Goal: Find specific page/section: Find specific page/section

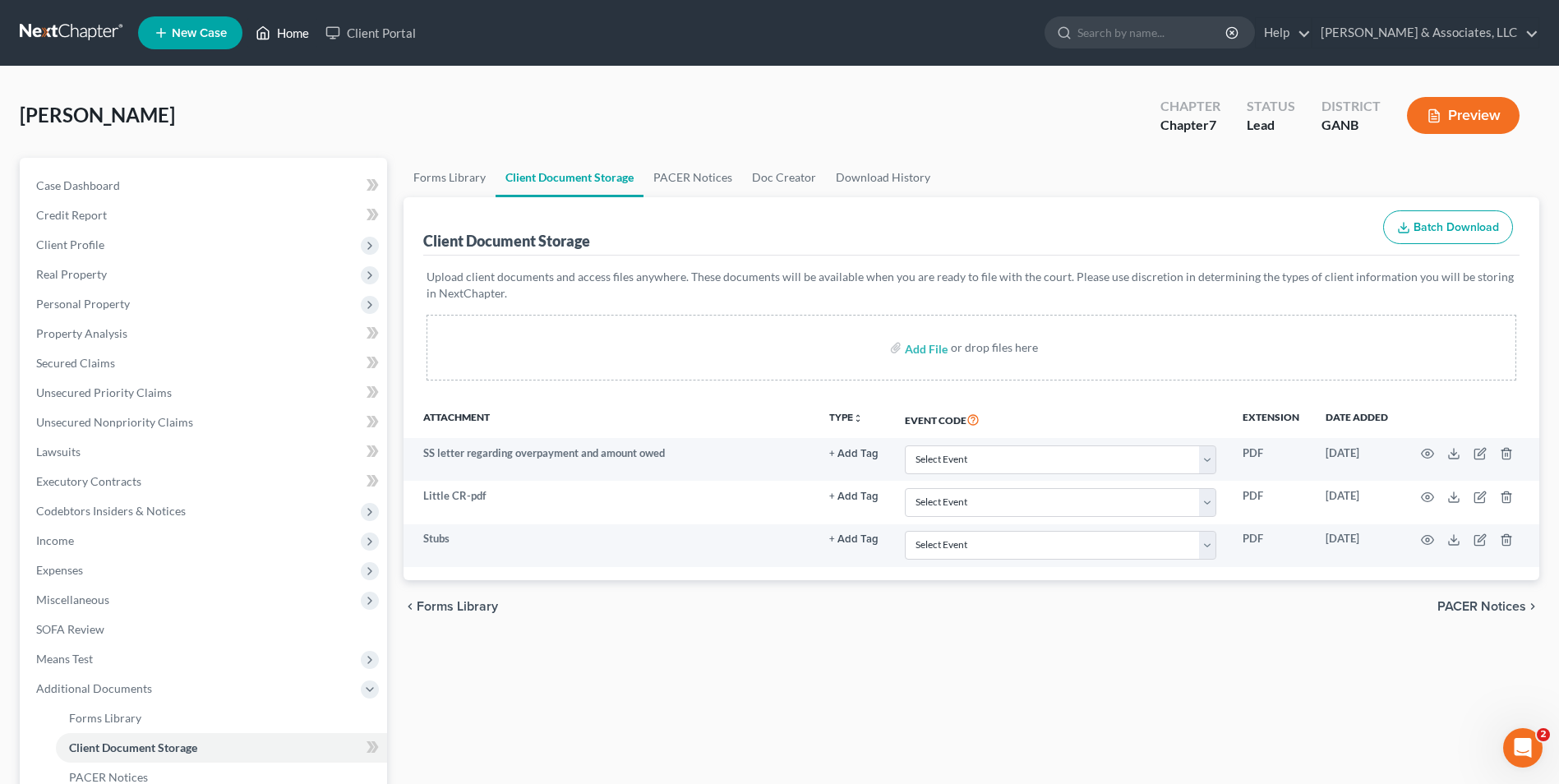
drag, startPoint x: 274, startPoint y: 28, endPoint x: 301, endPoint y: 36, distance: 28.2
click at [274, 28] on link "Home" at bounding box center [283, 32] width 70 height 30
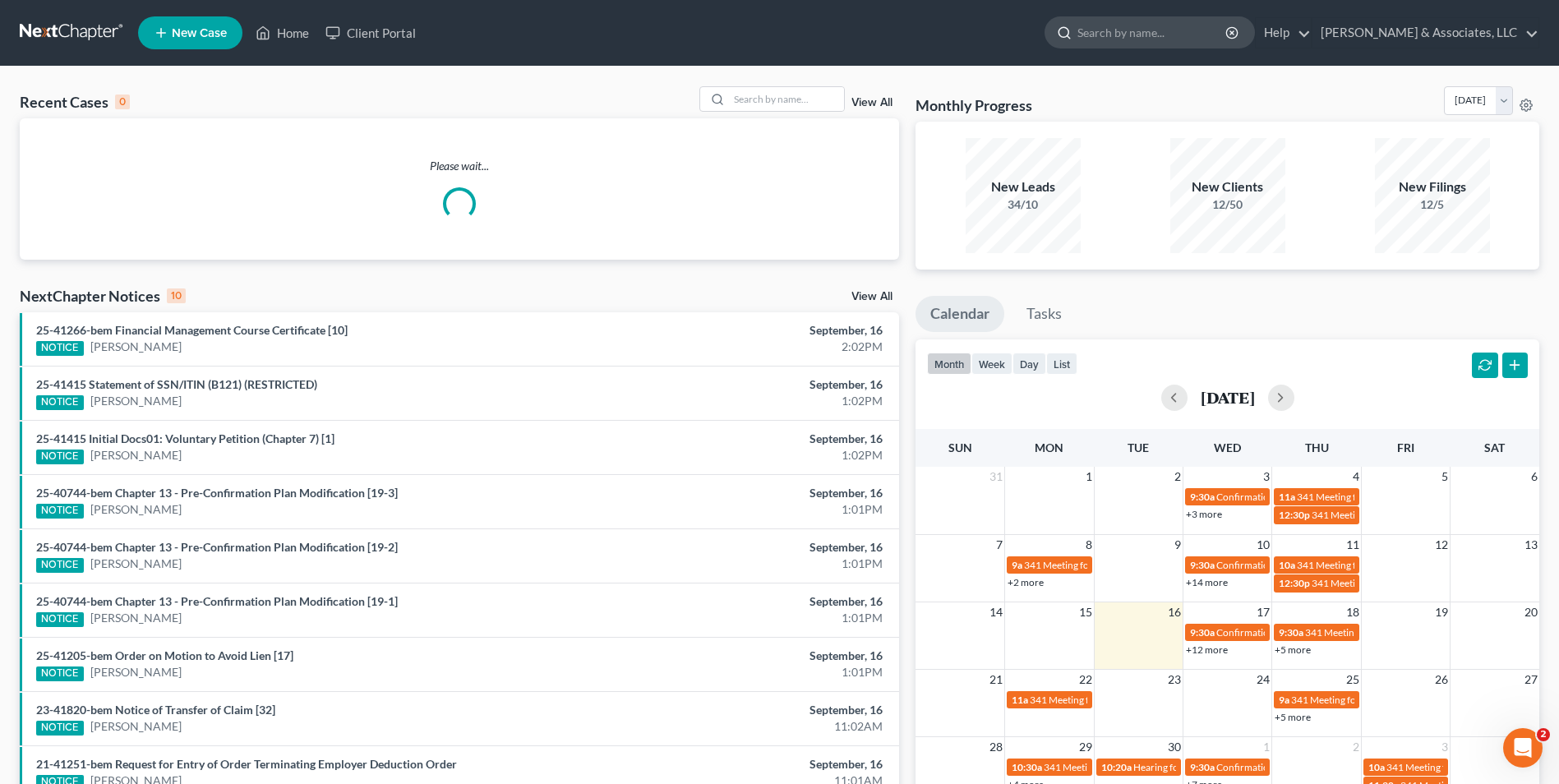
click at [1156, 41] on input "search" at bounding box center [1153, 32] width 151 height 30
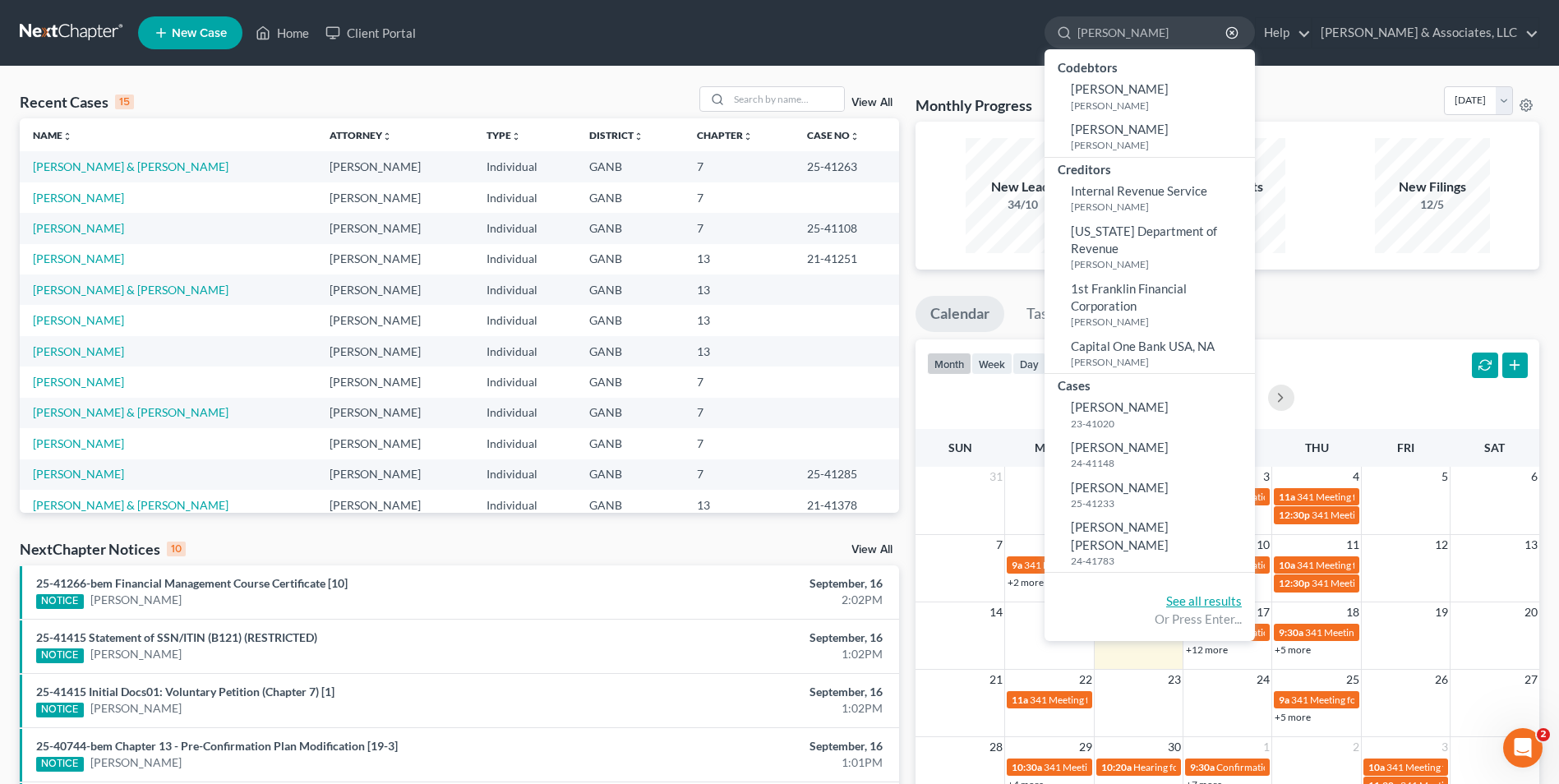
type input "[PERSON_NAME]"
click at [1242, 594] on link "See all results" at bounding box center [1204, 600] width 75 height 14
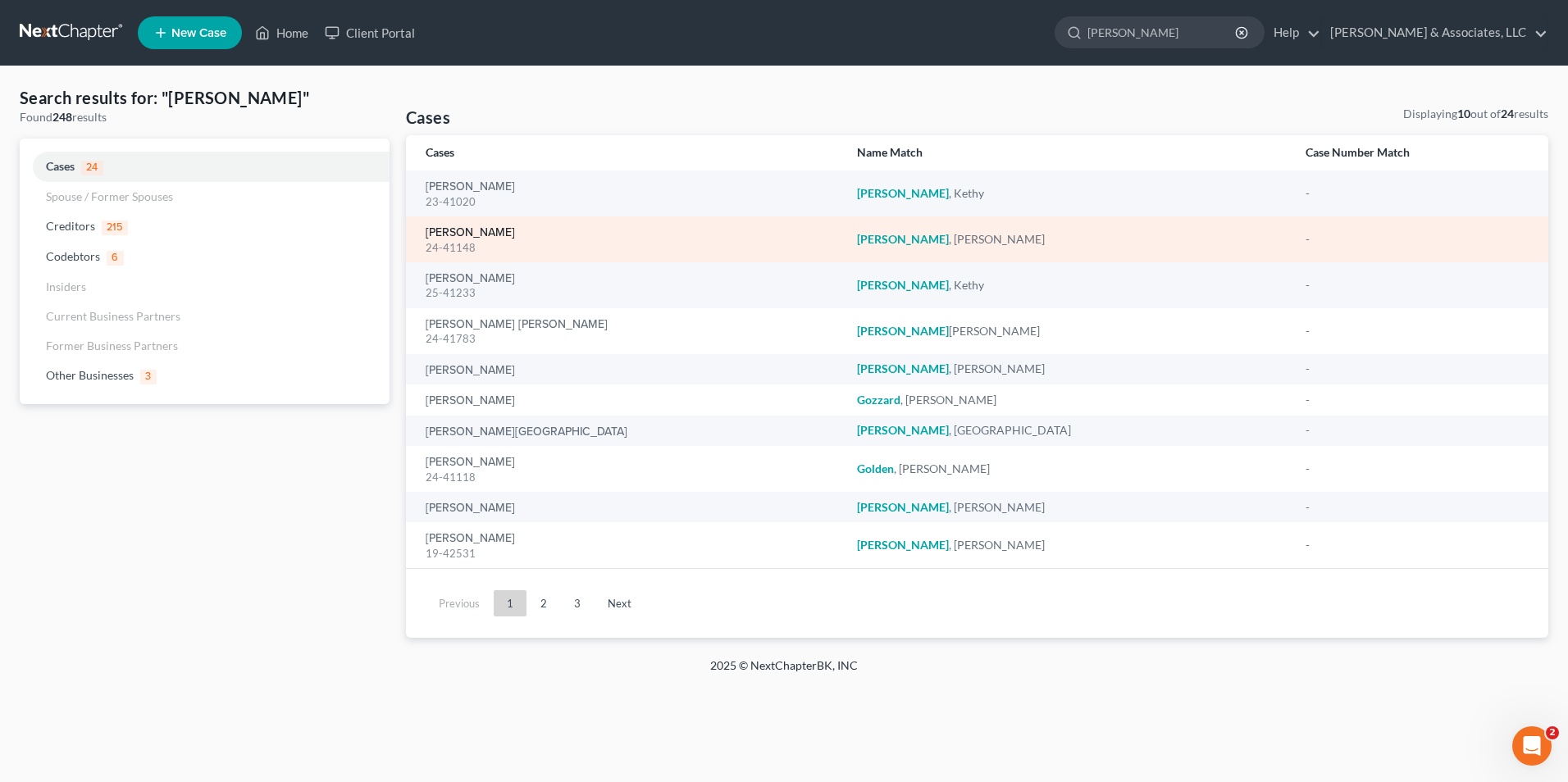
click at [484, 239] on link "[PERSON_NAME]" at bounding box center [470, 233] width 89 height 12
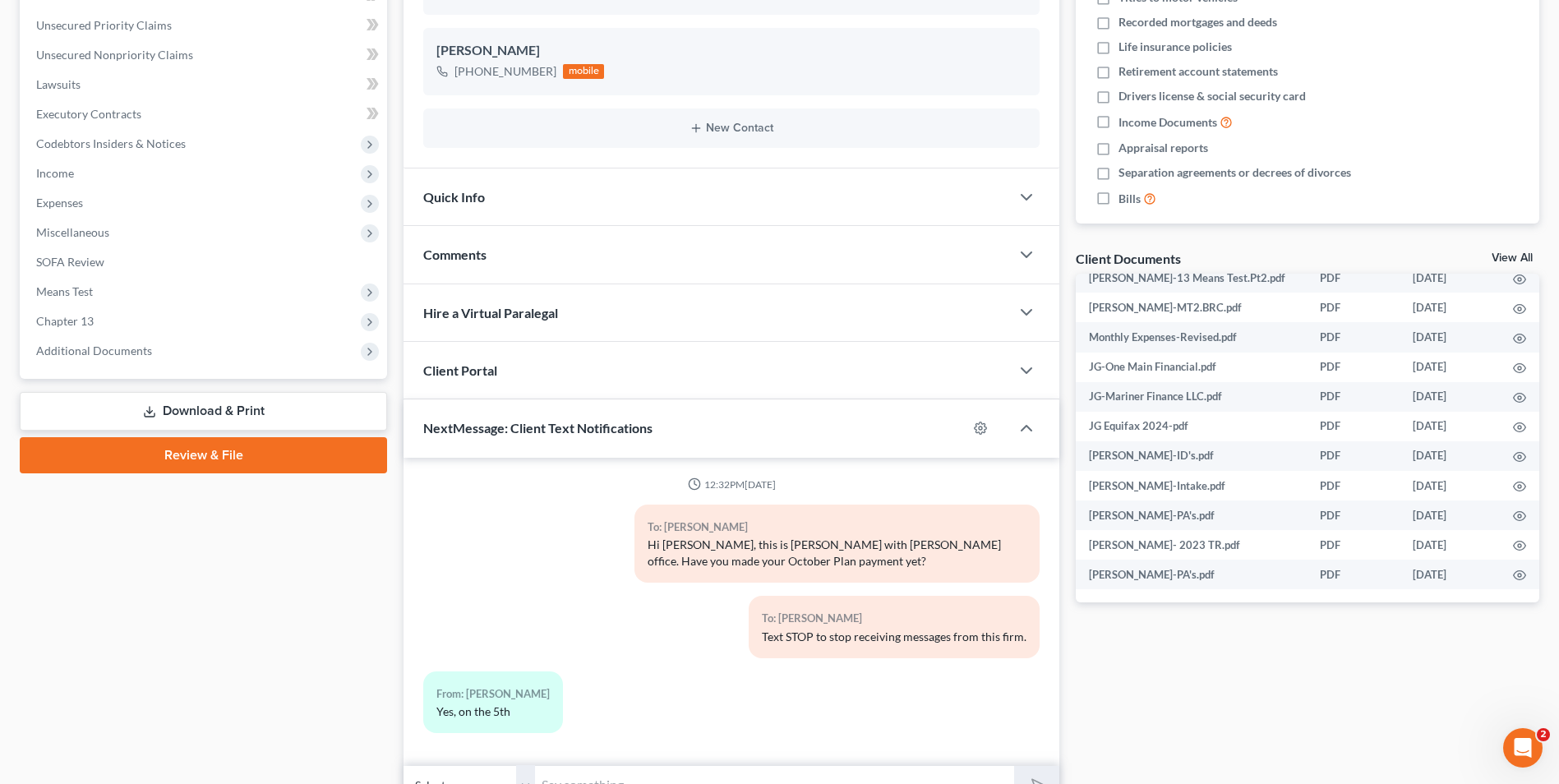
scroll to position [369, 0]
